Goal: Check status: Check status

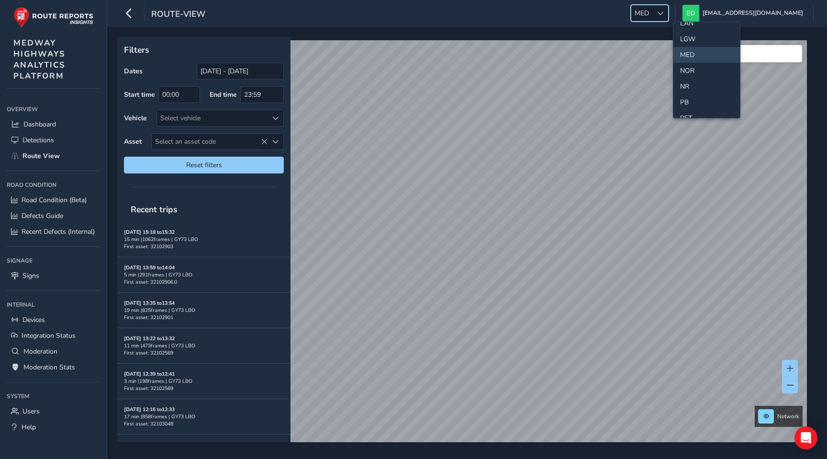
scroll to position [321, 0]
click at [690, 29] on li "NOR" at bounding box center [706, 28] width 67 height 16
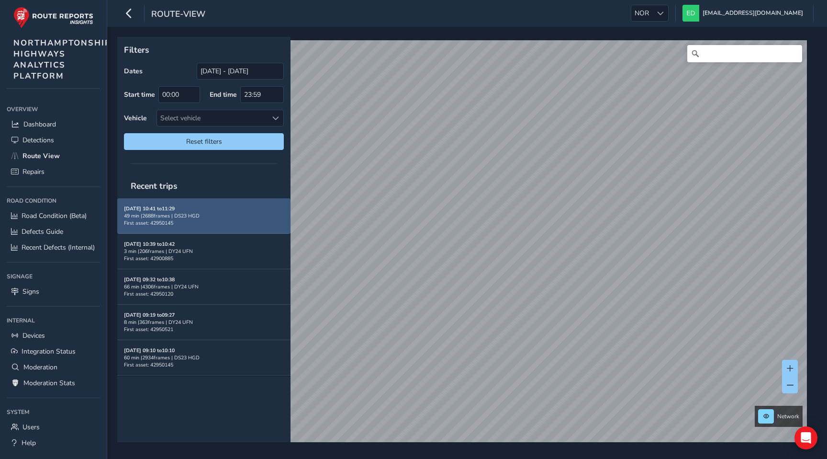
click at [230, 218] on div "49 min | 2688 frames | DS23 HGD" at bounding box center [204, 215] width 160 height 7
